Goal: Transaction & Acquisition: Purchase product/service

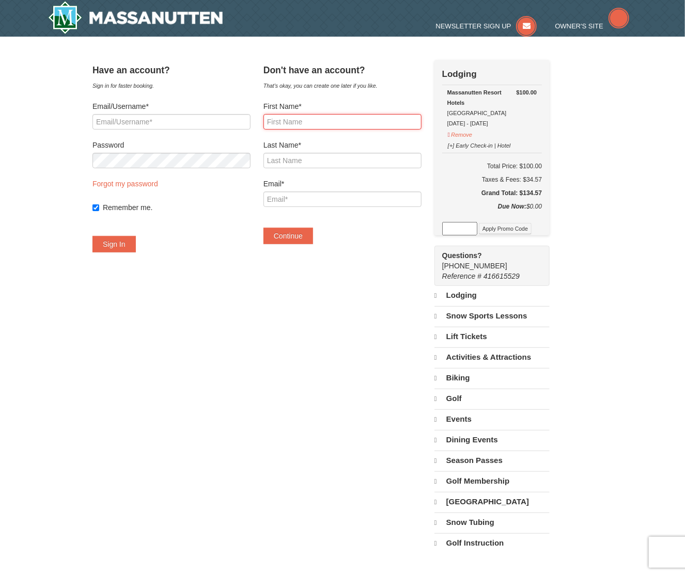
click at [303, 122] on input "First Name*" at bounding box center [342, 121] width 158 height 15
click at [537, 120] on div "[GEOGRAPHIC_DATA] Hotels [GEOGRAPHIC_DATA] [DATE] - [DATE]" at bounding box center [491, 107] width 89 height 41
click at [541, 161] on td "Total Price: $100.00 Taxes & Fees: $34.57 Grand Total: $134.57" at bounding box center [492, 177] width 100 height 49
copy h6 "100.00"
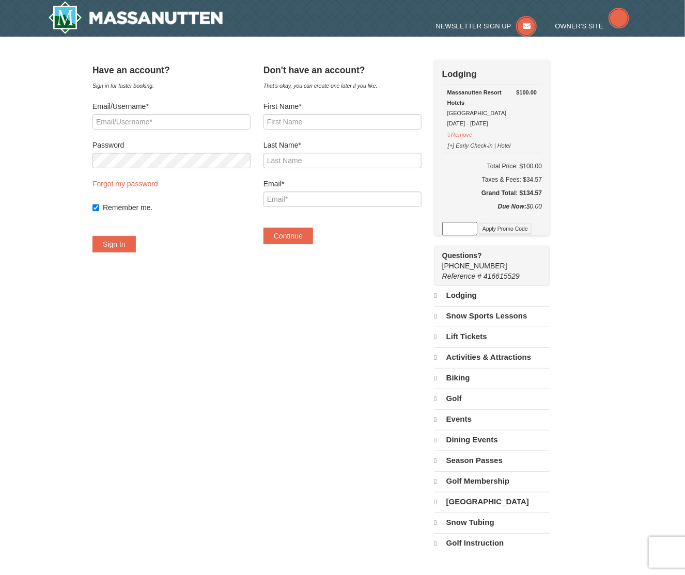
click at [542, 177] on div "Taxes & Fees: $34.57" at bounding box center [492, 180] width 100 height 10
copy div "34.57"
